Goal: Task Accomplishment & Management: Manage account settings

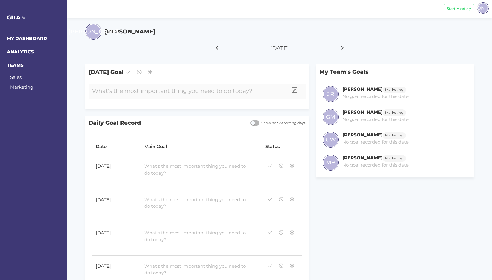
click at [126, 91] on div at bounding box center [187, 91] width 199 height 15
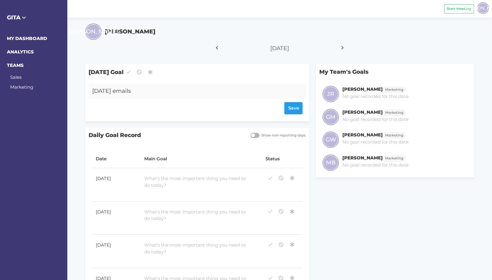
drag, startPoint x: 91, startPoint y: 90, endPoint x: 94, endPoint y: 92, distance: 3.9
click at [91, 90] on div "[DATE] emails" at bounding box center [187, 91] width 199 height 15
drag, startPoint x: 105, startPoint y: 91, endPoint x: 115, endPoint y: 101, distance: 15.0
click at [105, 91] on div "TGIF / [DATE] emails" at bounding box center [187, 91] width 199 height 15
click at [297, 109] on div "Save" at bounding box center [197, 108] width 210 height 12
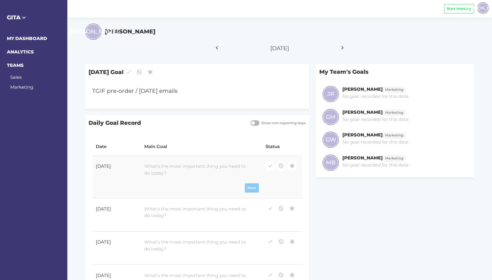
click at [163, 168] on div at bounding box center [196, 170] width 111 height 20
click at [254, 180] on div "Save" at bounding box center [201, 182] width 115 height 9
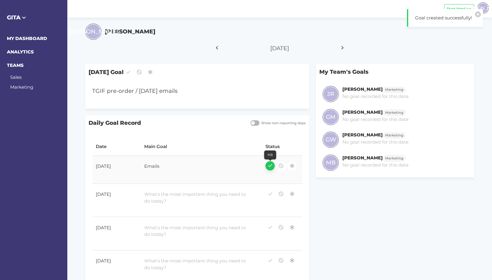
click at [269, 166] on icon "button" at bounding box center [269, 166] width 5 height 8
